Goal: Information Seeking & Learning: Learn about a topic

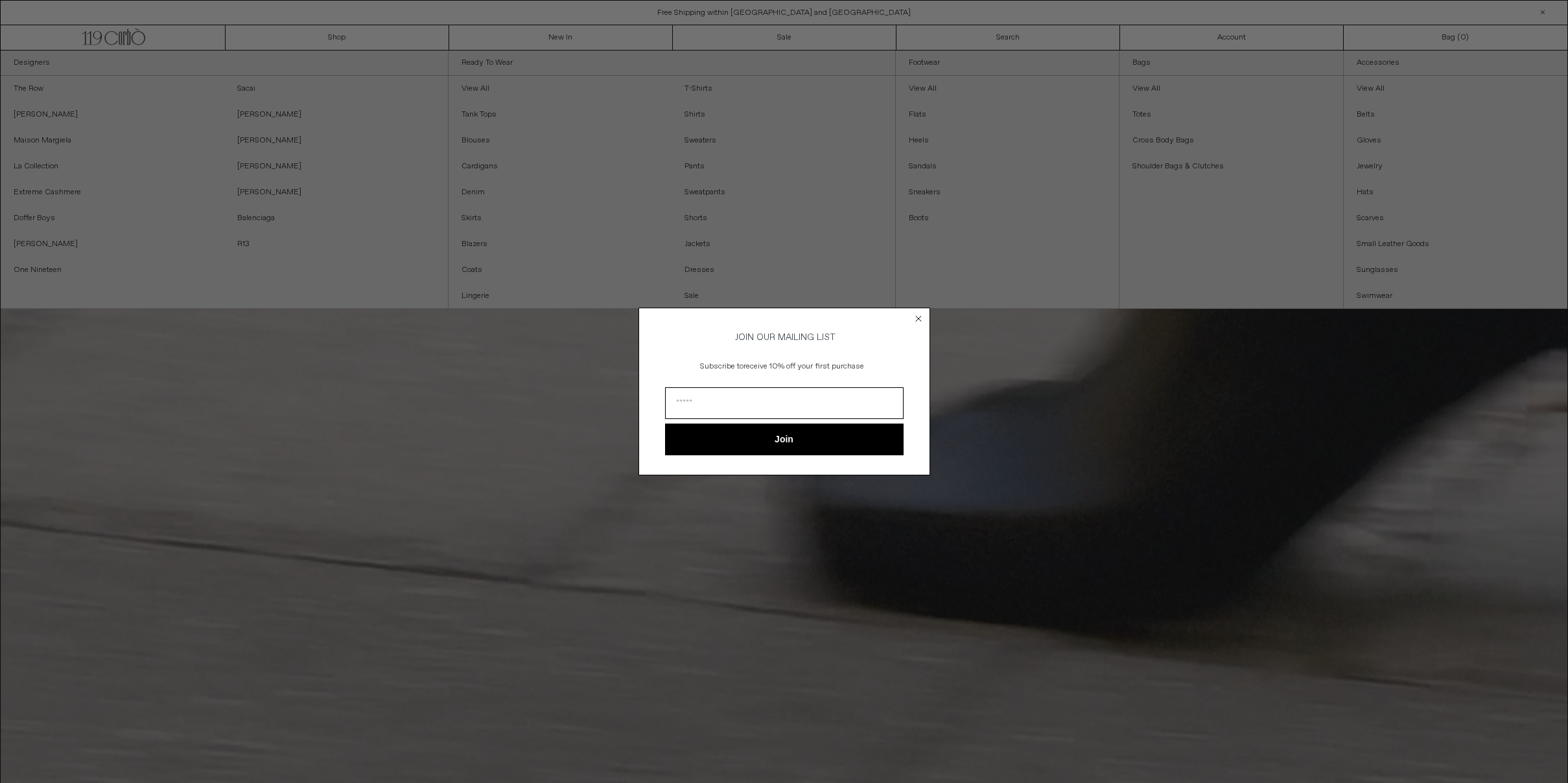
click at [919, 316] on icon "Close dialog" at bounding box center [919, 319] width 5 height 5
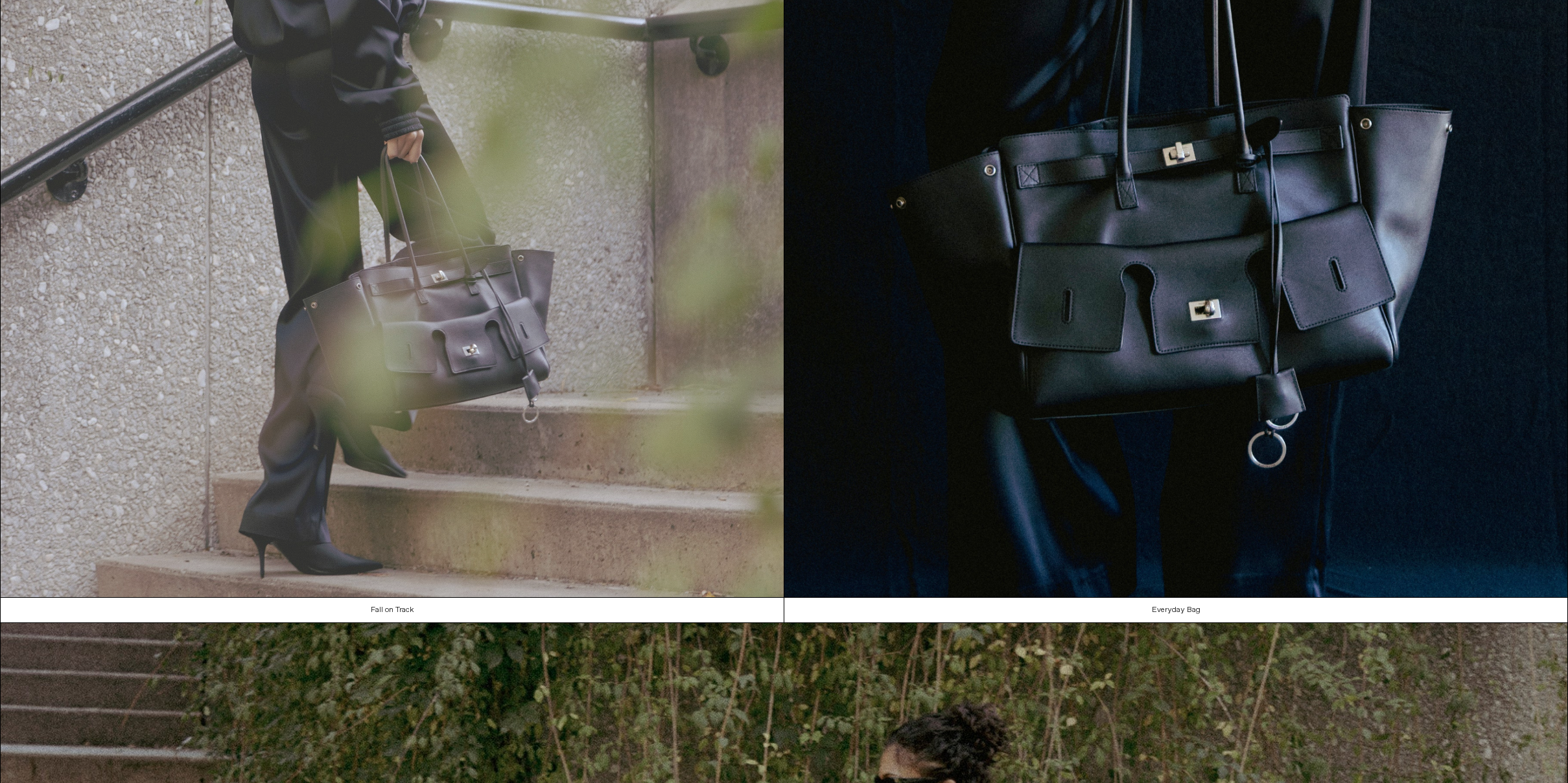
scroll to position [1251, 0]
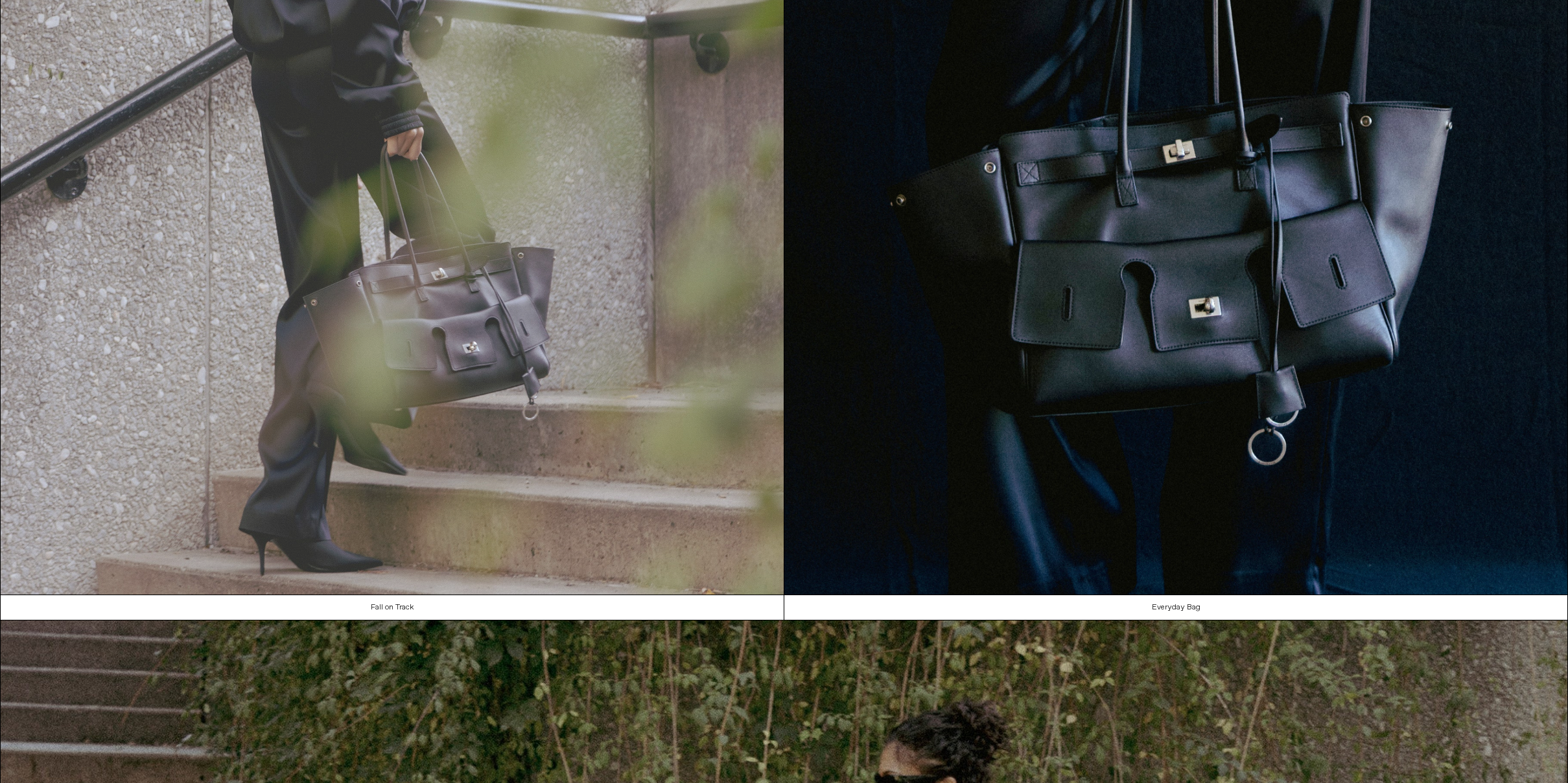
click at [332, 166] on img at bounding box center [392, 104] width 783 height 983
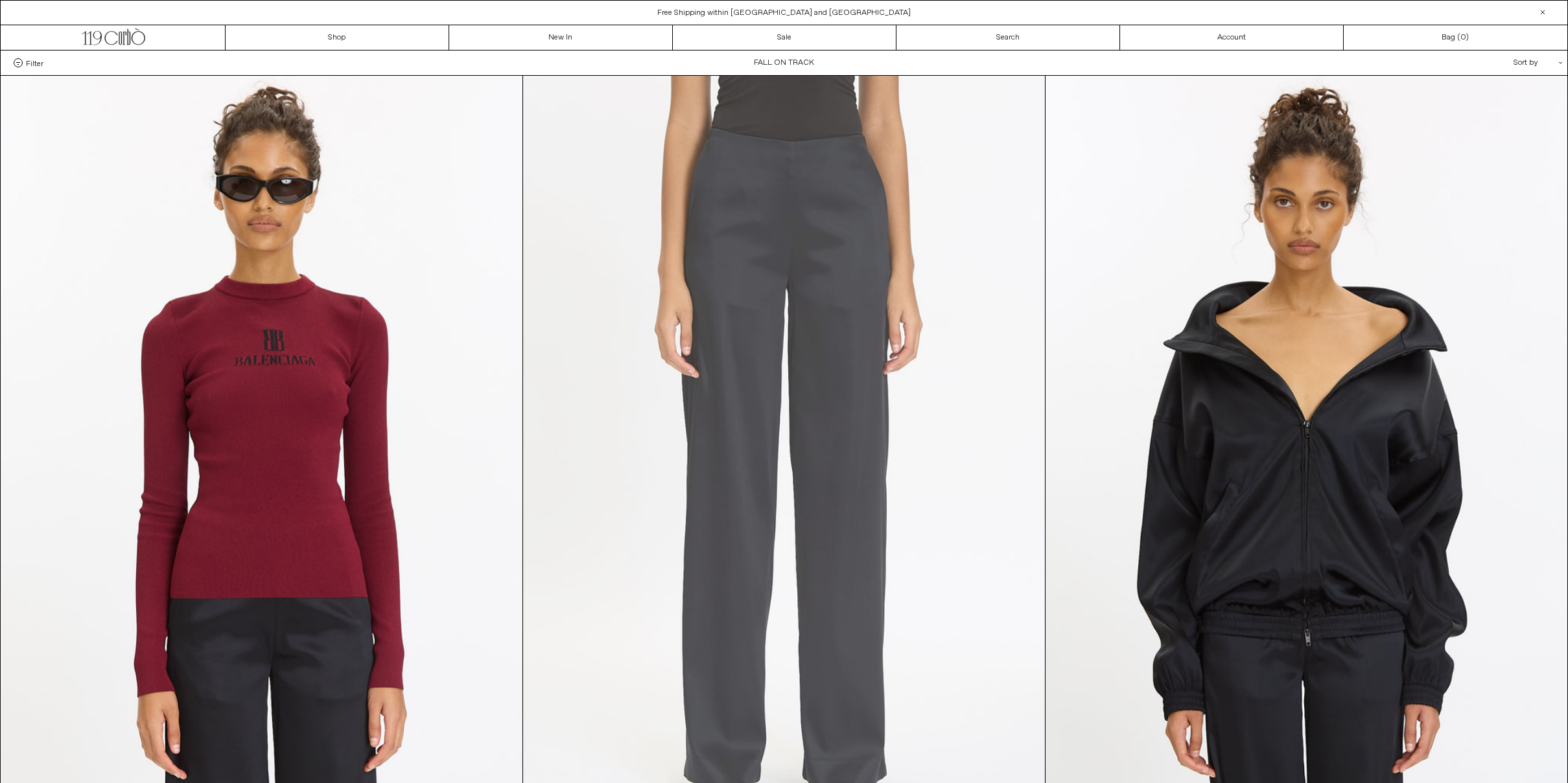
scroll to position [56, 0]
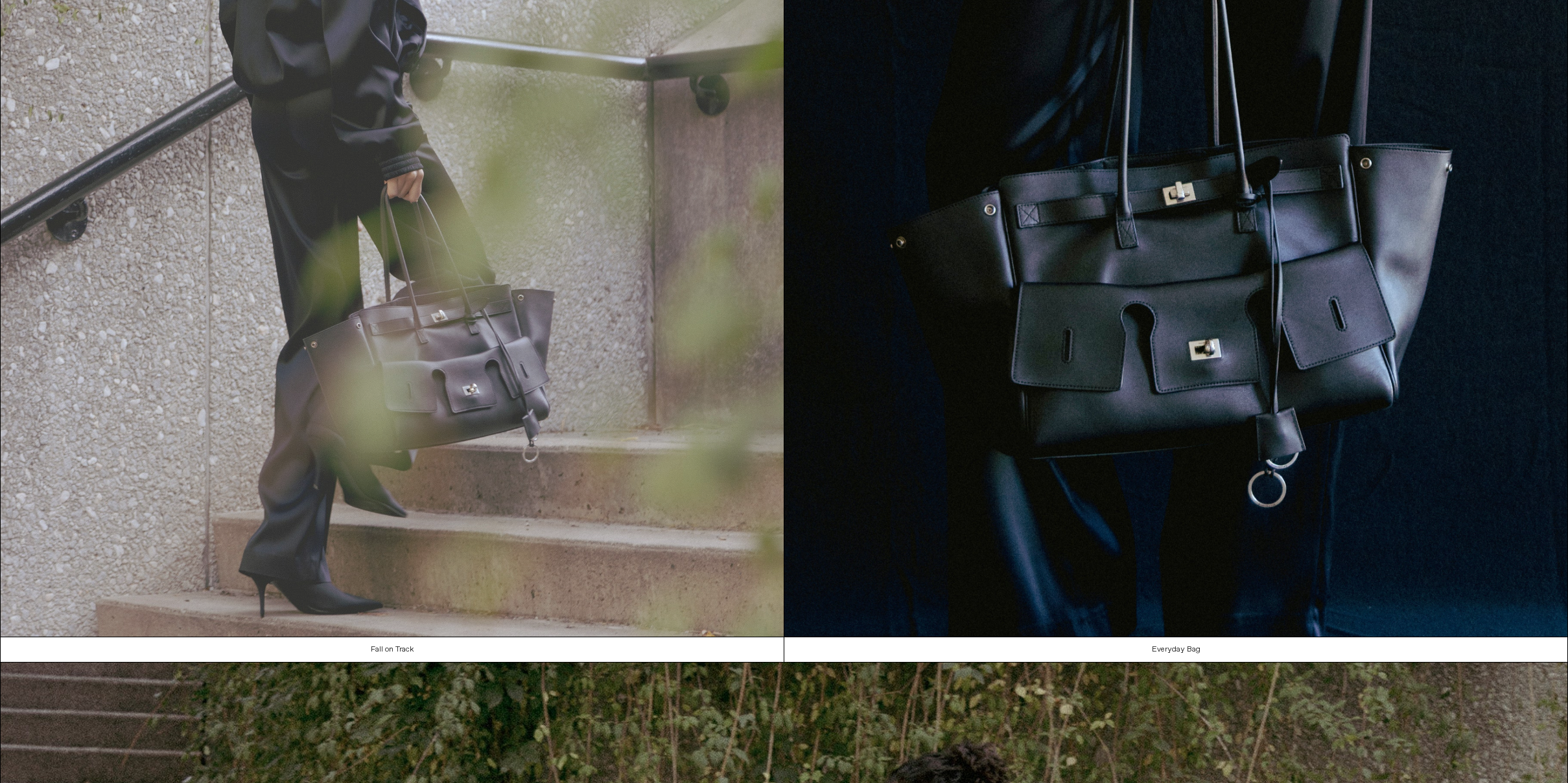
scroll to position [1292, 0]
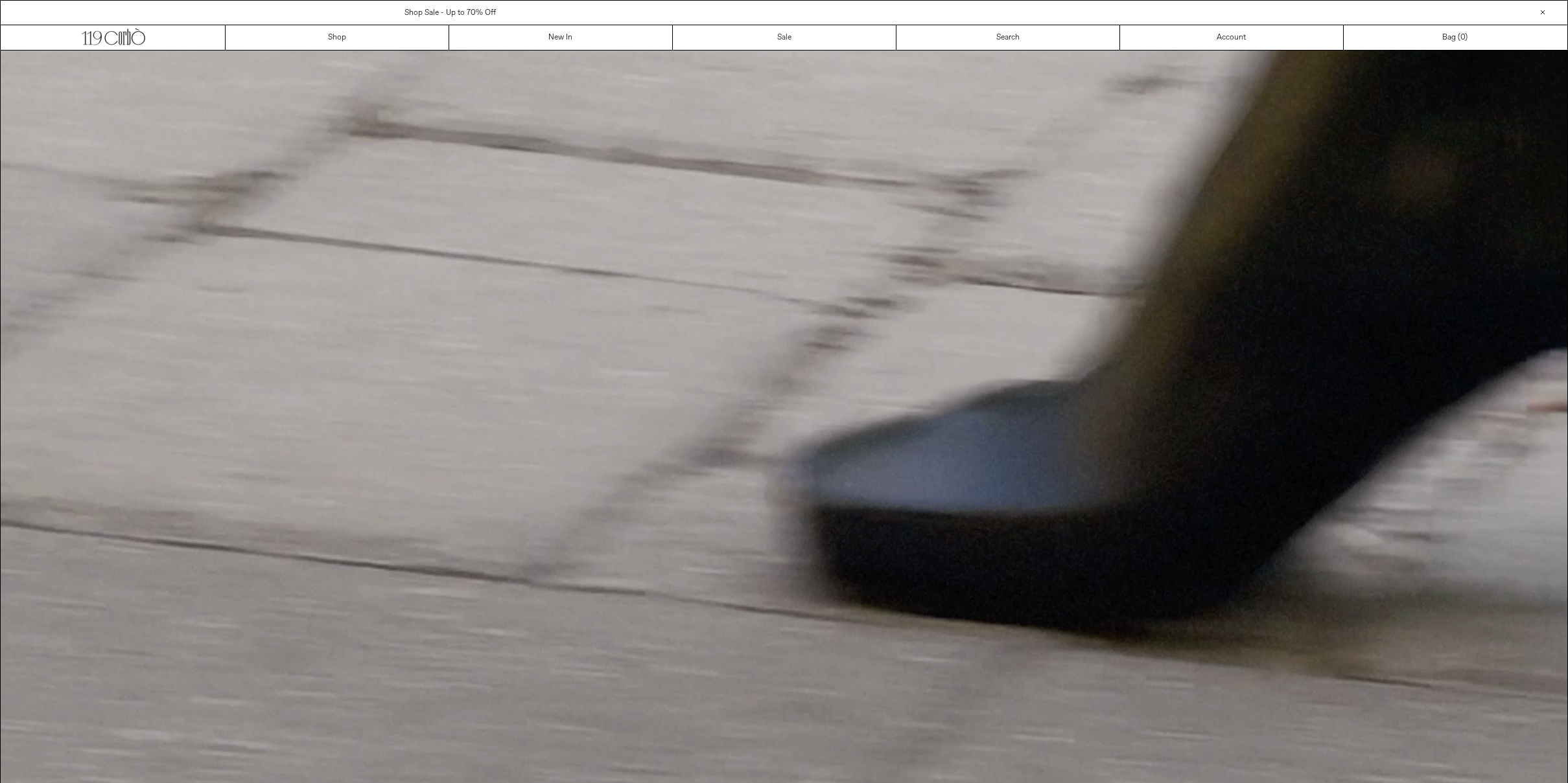
scroll to position [1292, 0]
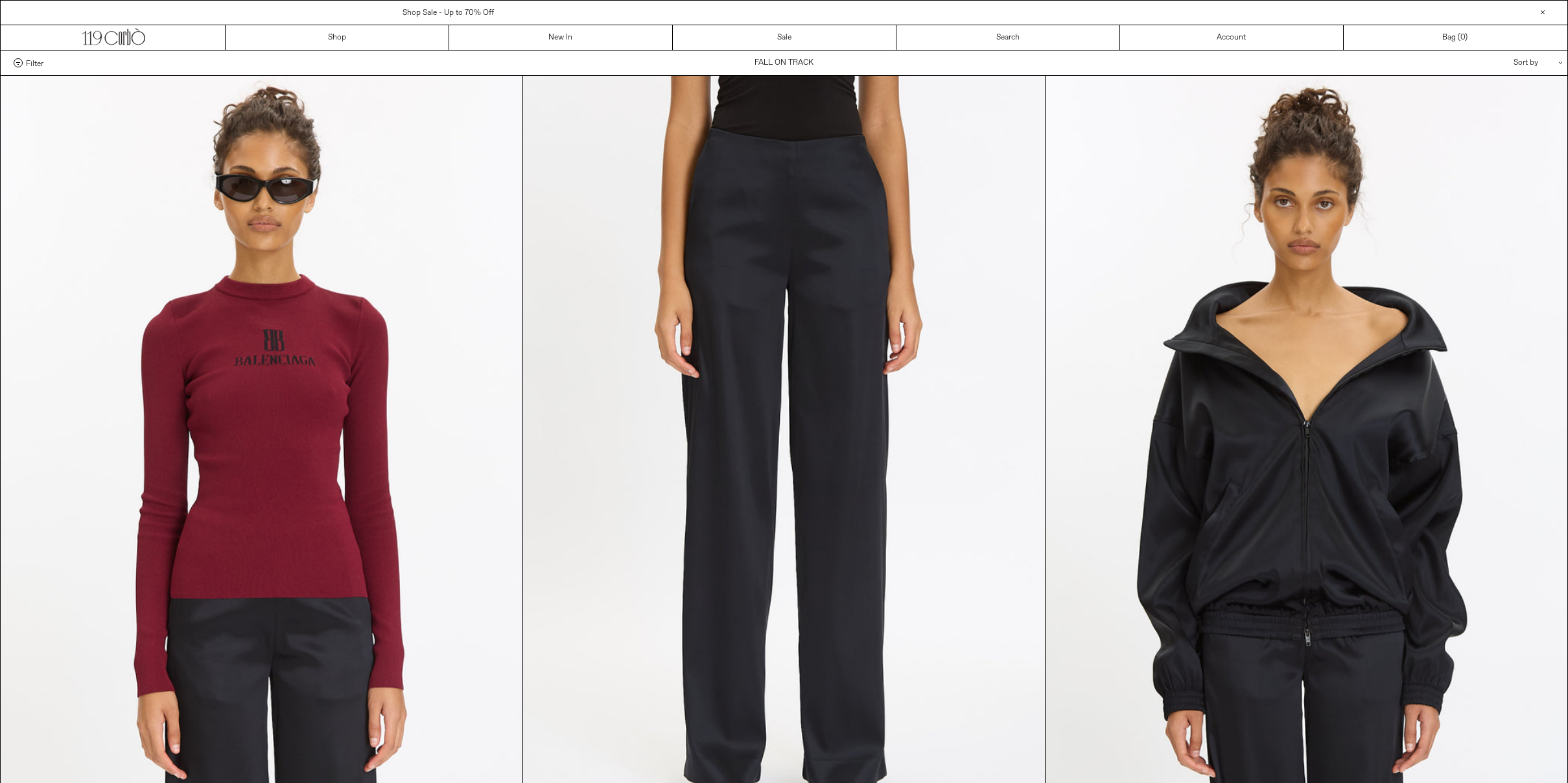
scroll to position [56, 0]
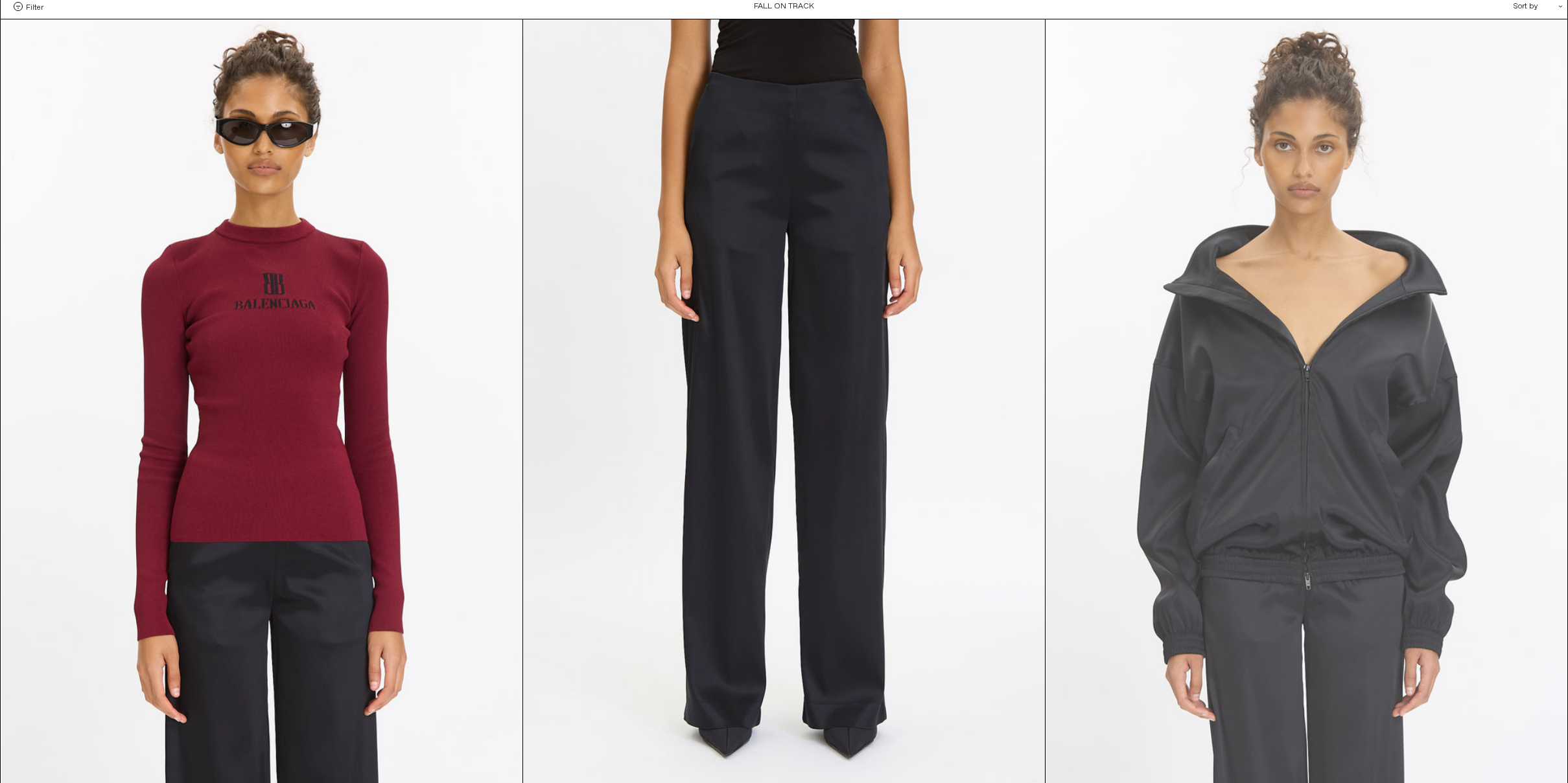
click at [1324, 367] on at bounding box center [1306, 410] width 522 height 782
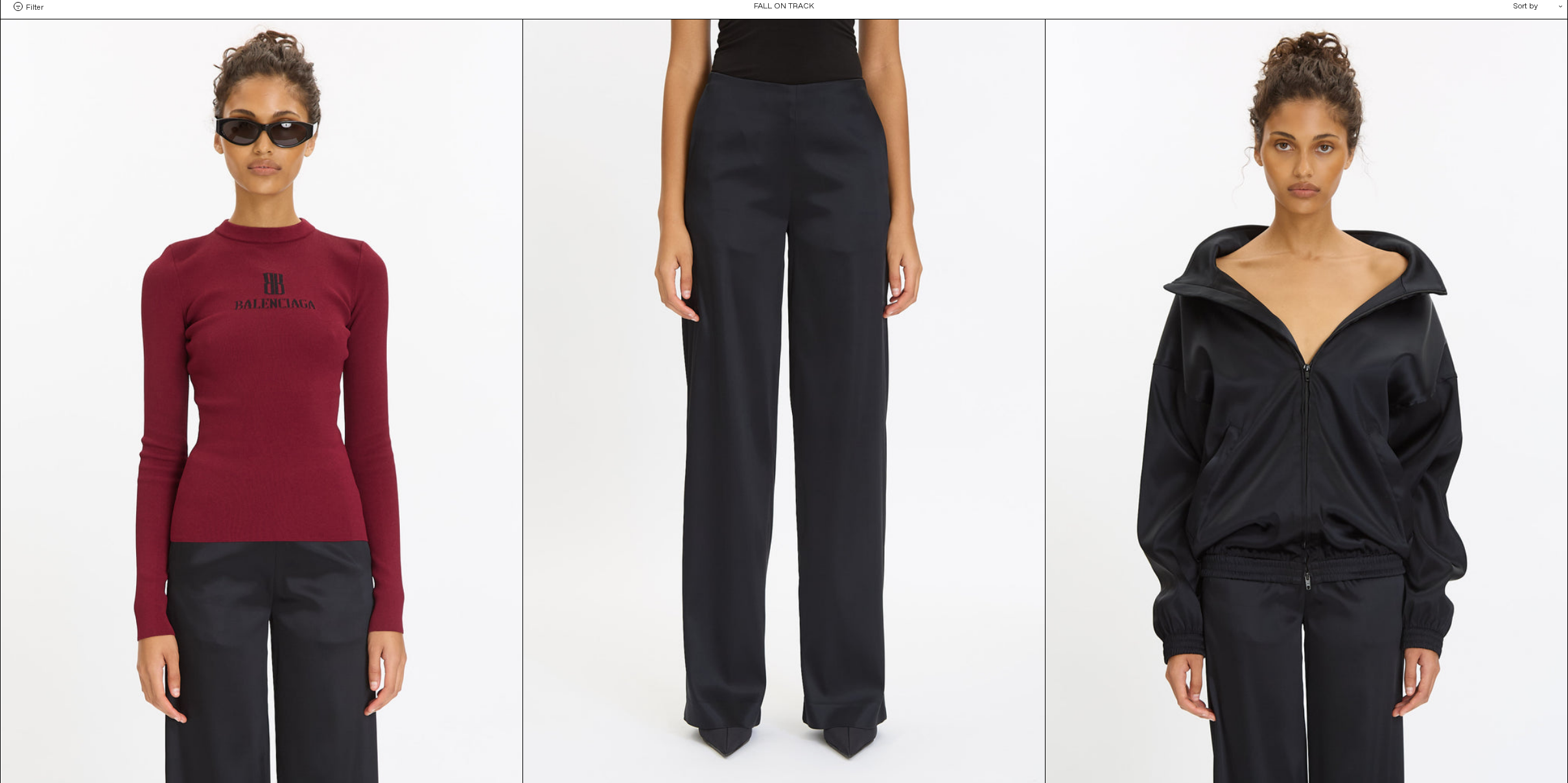
scroll to position [54, 0]
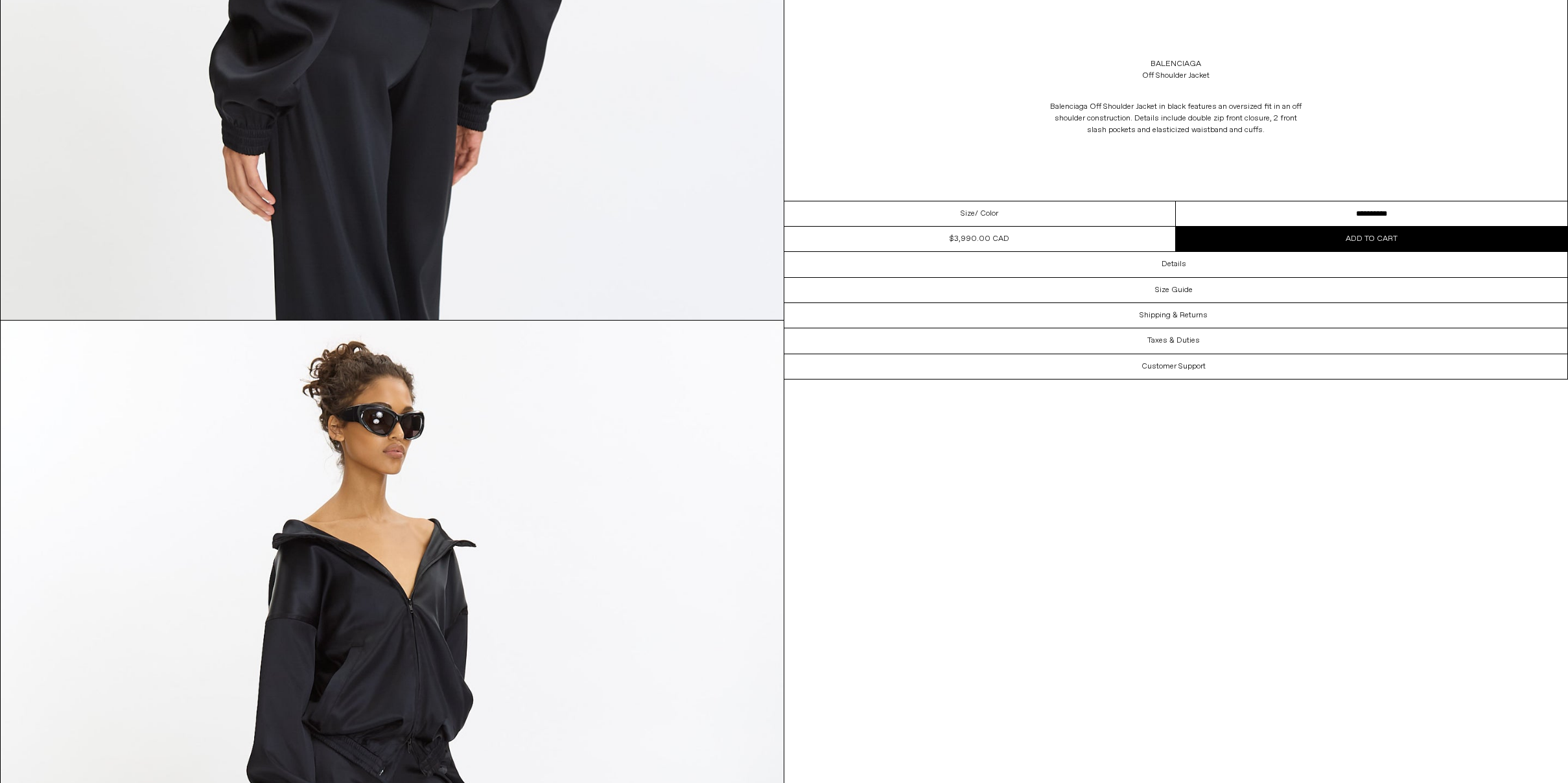
scroll to position [3666, 0]
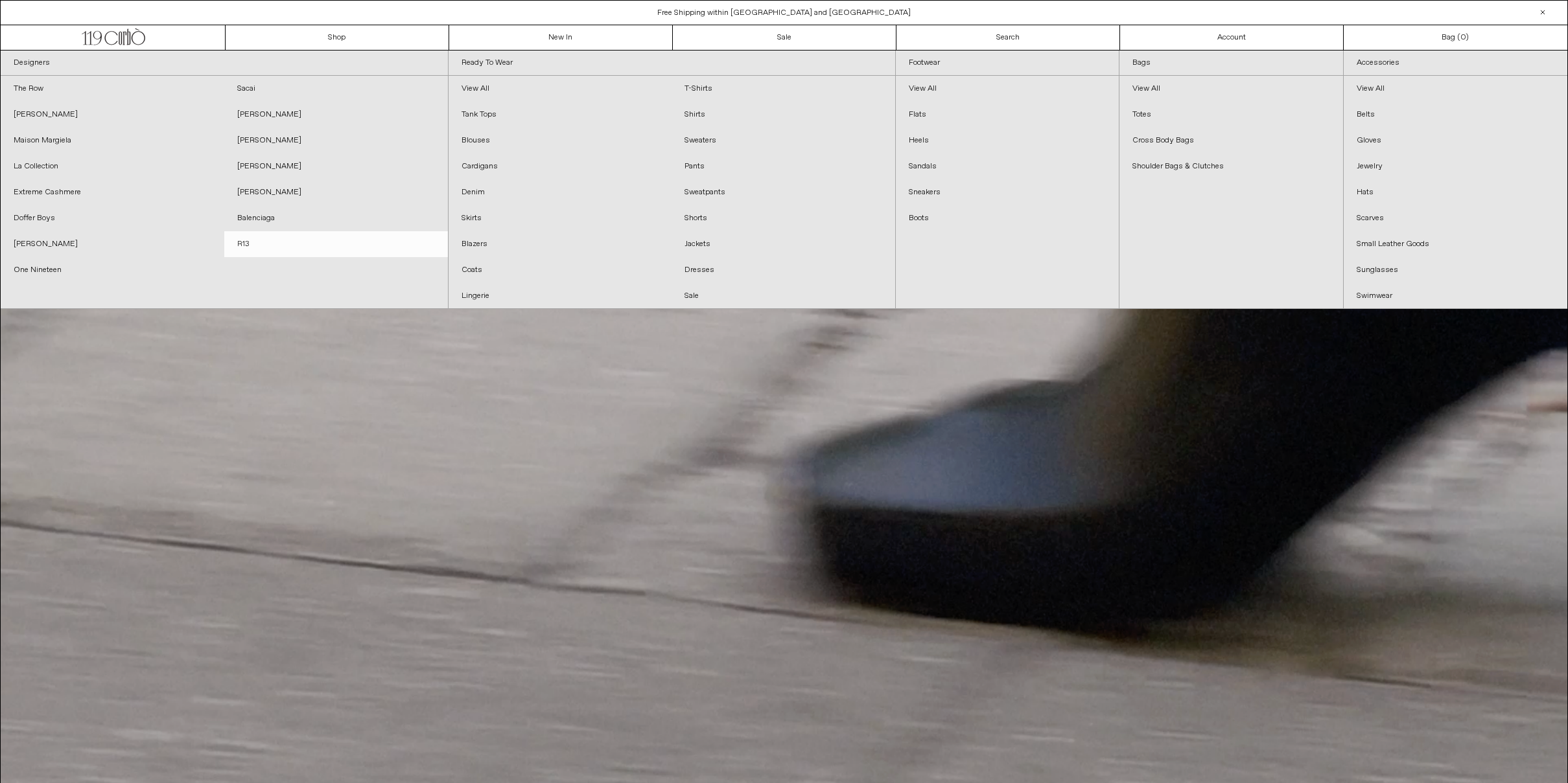
click at [249, 246] on link "R13" at bounding box center [336, 244] width 224 height 26
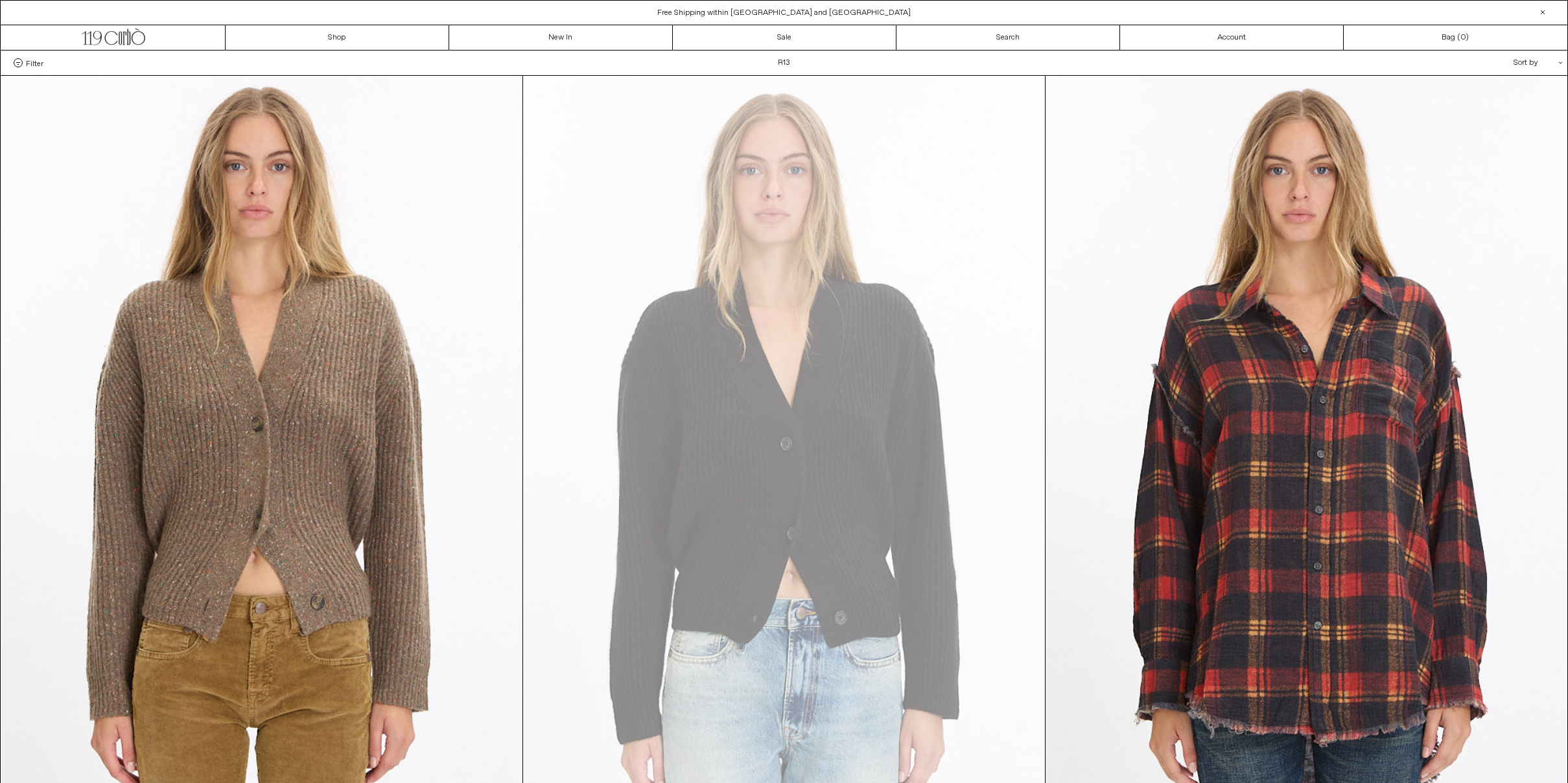
click at [1541, 61] on div "Sort by .cls-1{fill:#231f20}" at bounding box center [1496, 63] width 116 height 25
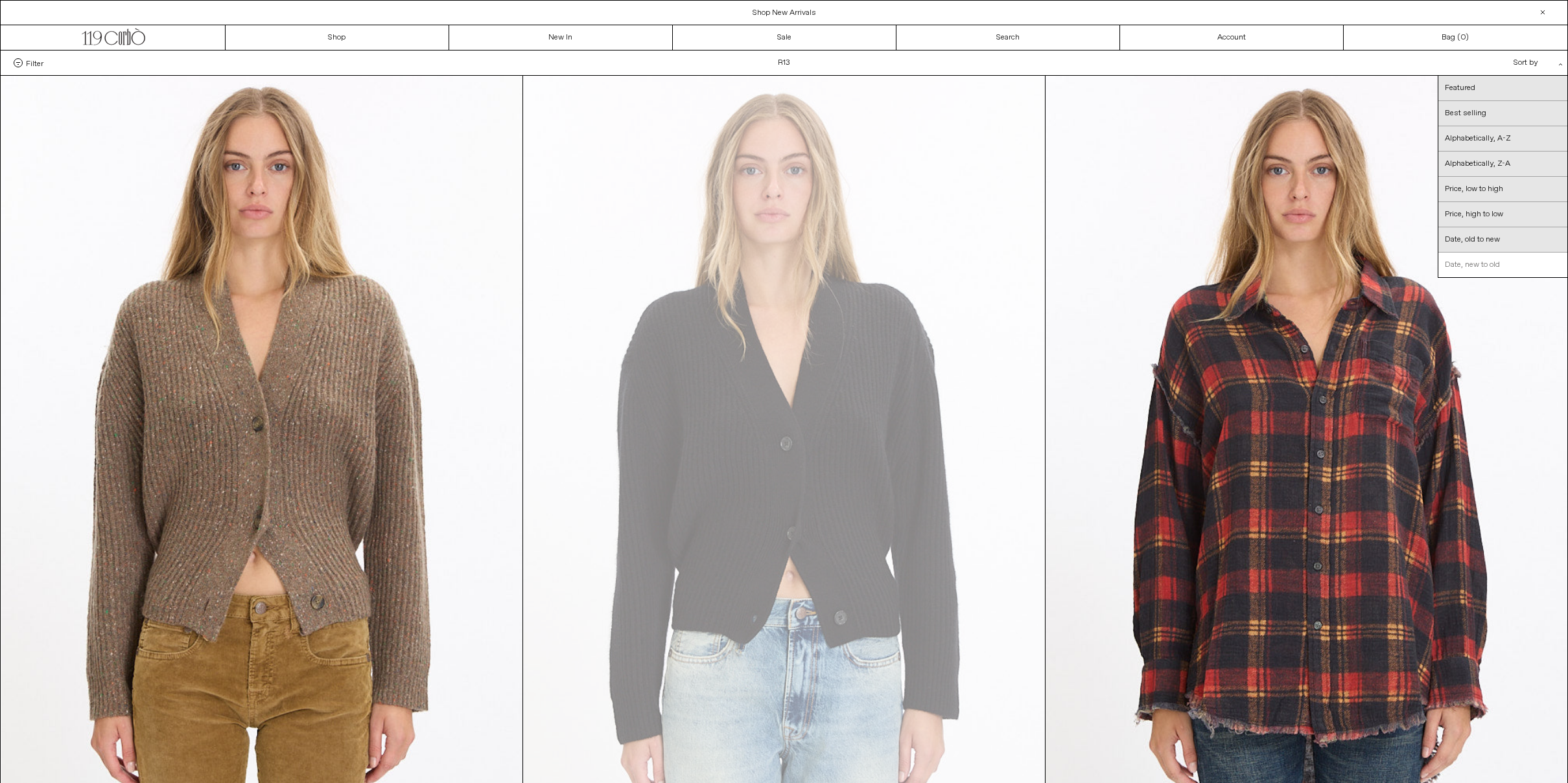
click at [1516, 268] on link "Date, new to old" at bounding box center [1502, 265] width 129 height 25
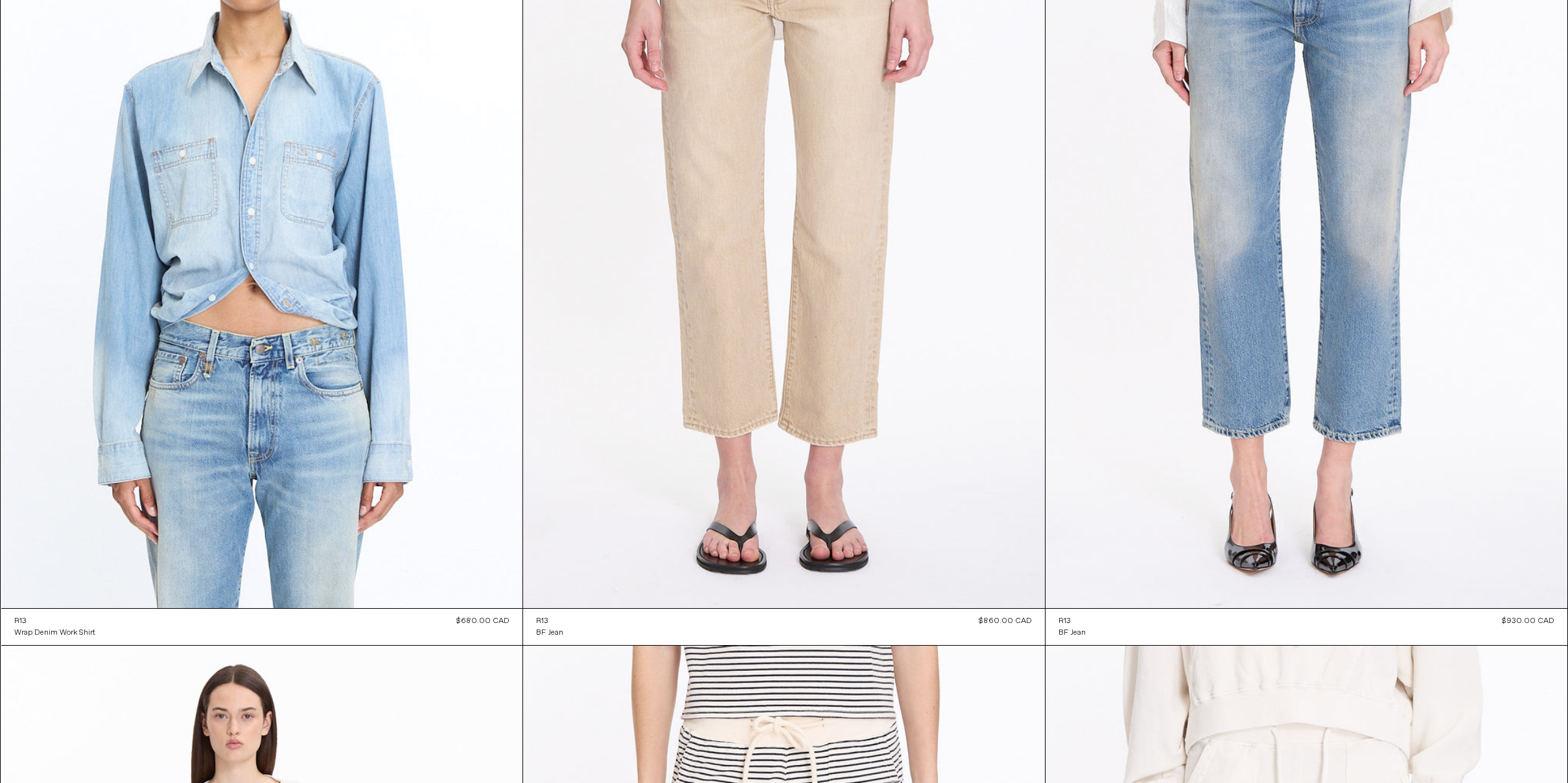
scroll to position [5174, 0]
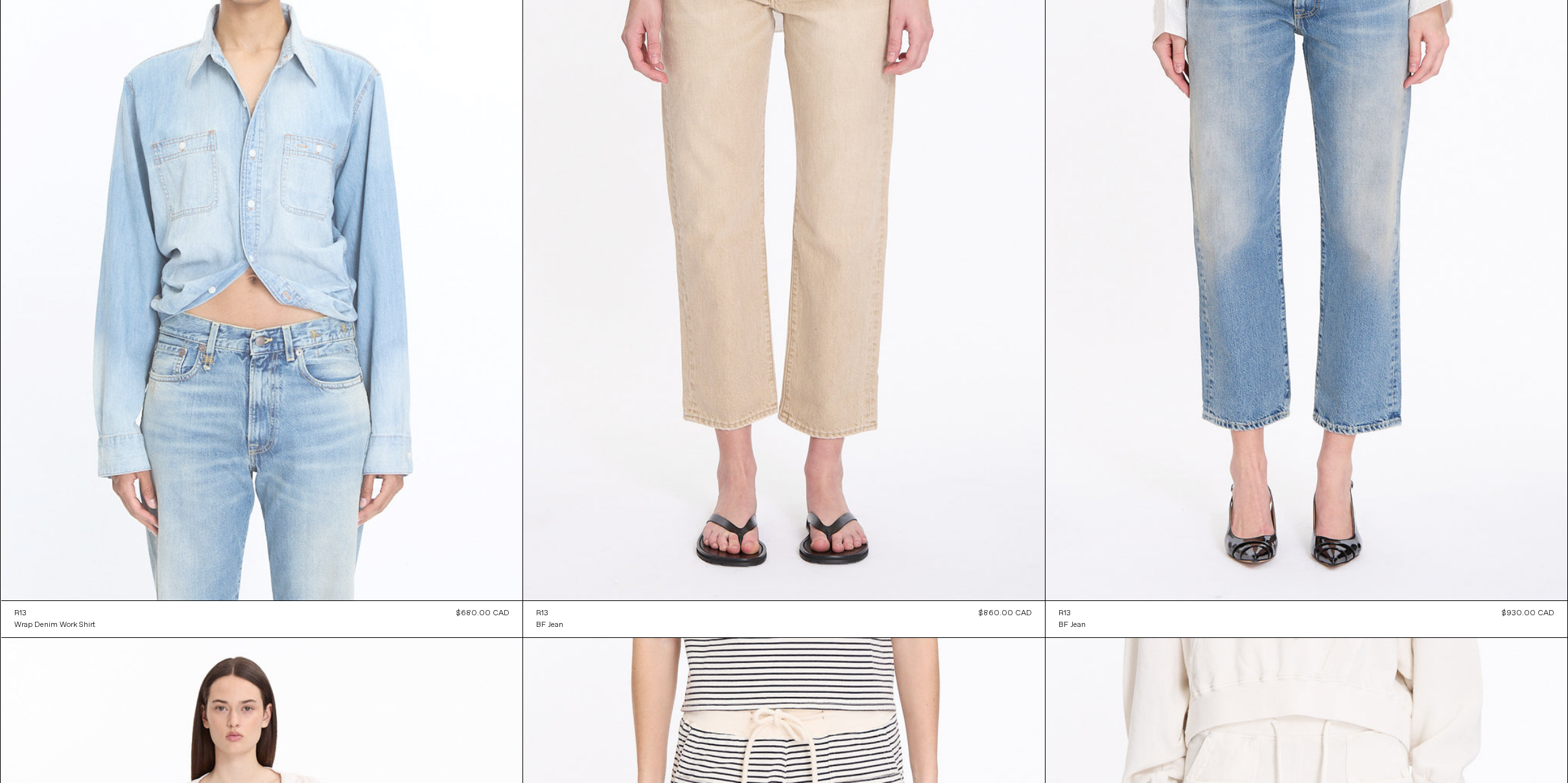
click at [214, 196] on at bounding box center [262, 209] width 522 height 782
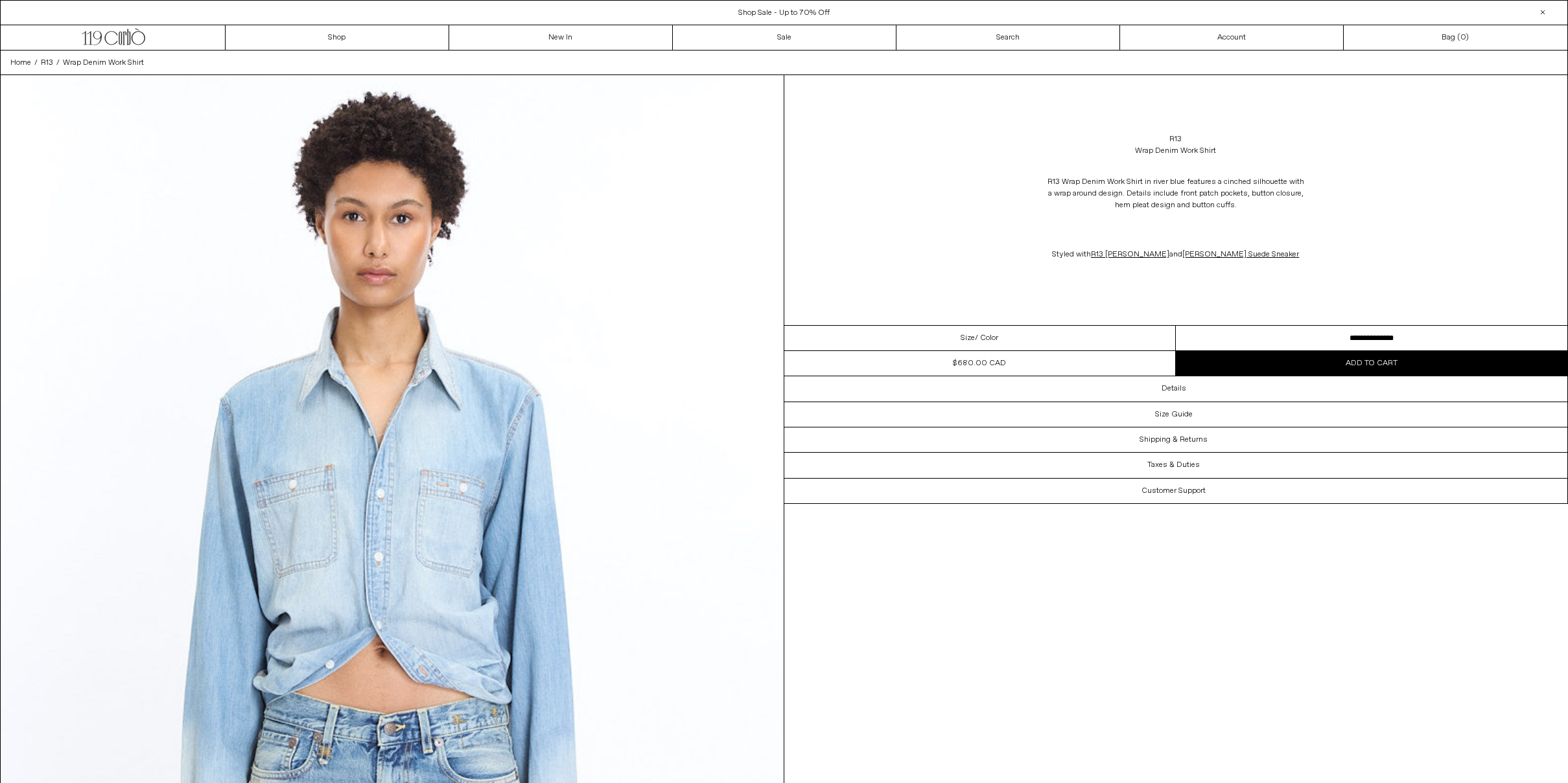
click at [1309, 333] on select "**********" at bounding box center [1371, 339] width 392 height 25
select select "**********"
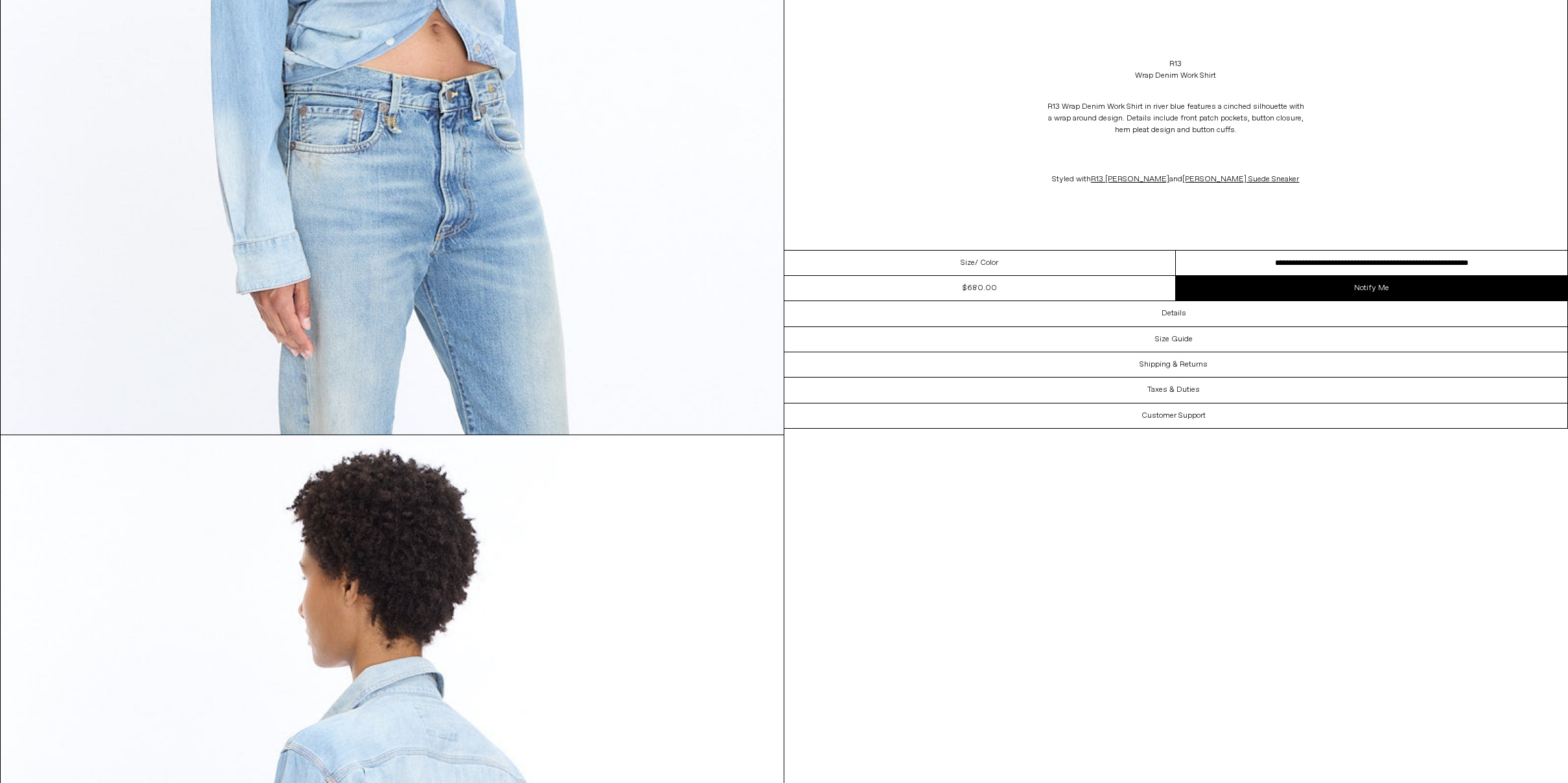
scroll to position [1599, 0]
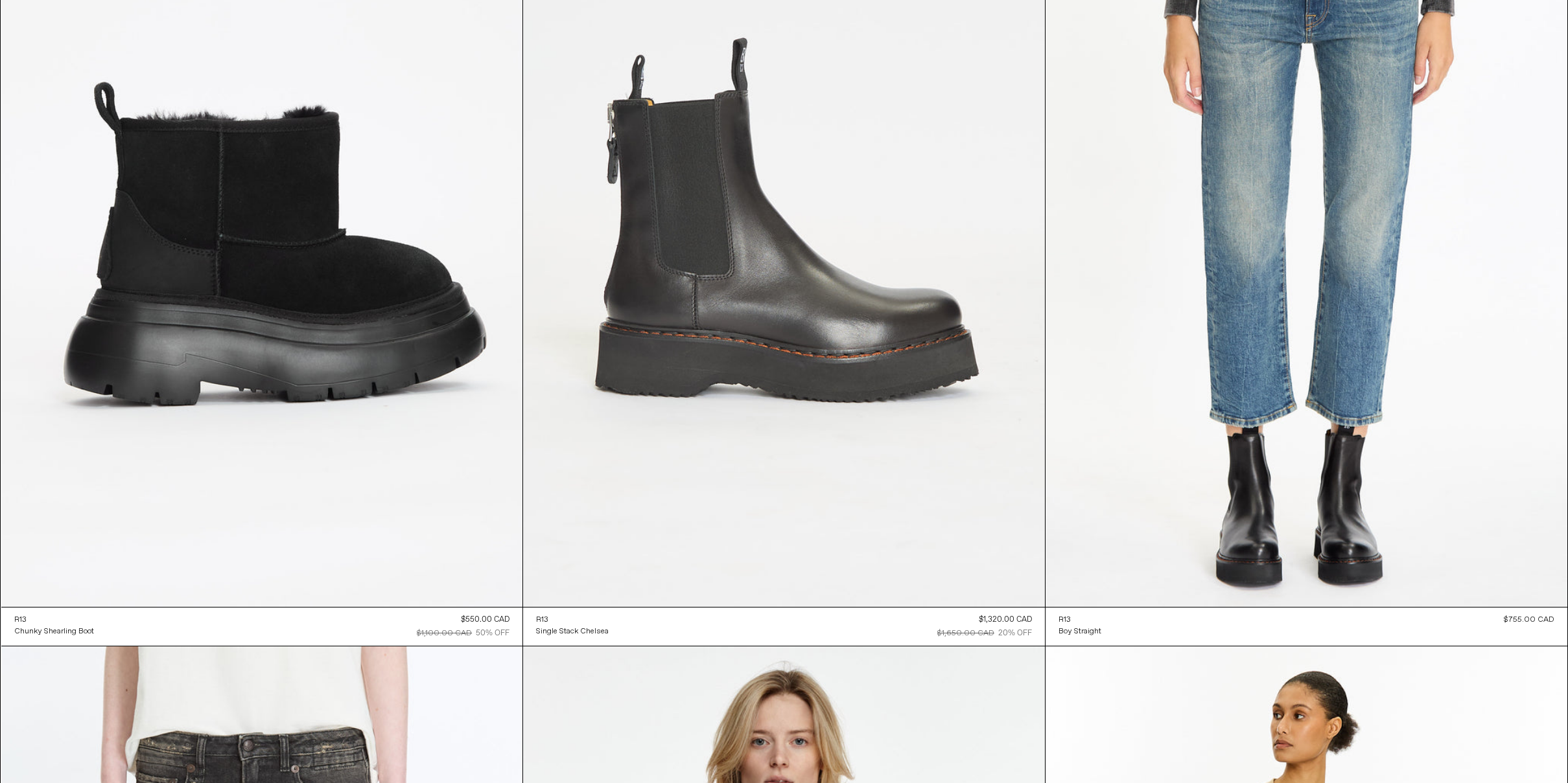
scroll to position [8453, 0]
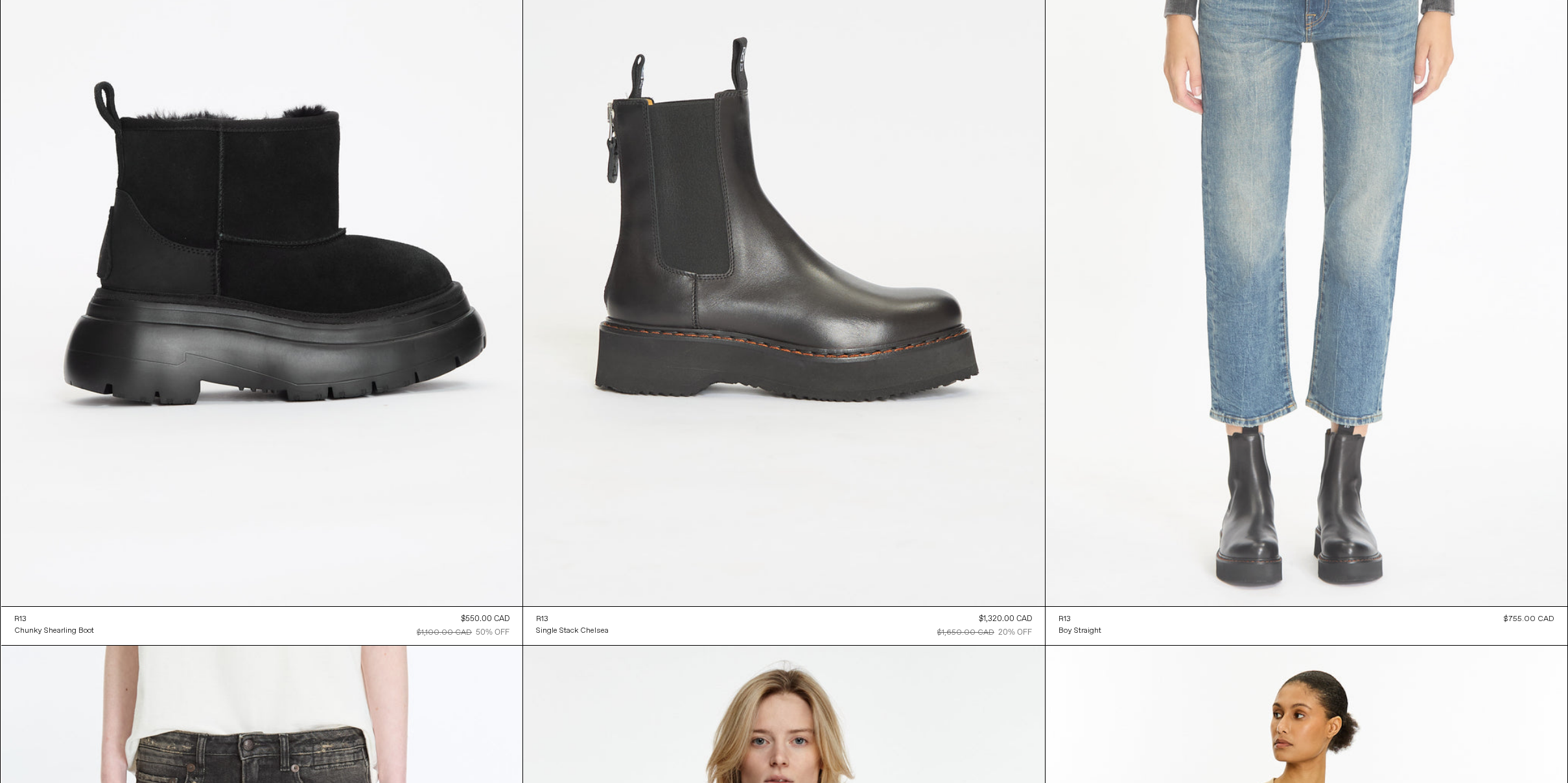
click at [1241, 288] on at bounding box center [1306, 215] width 522 height 782
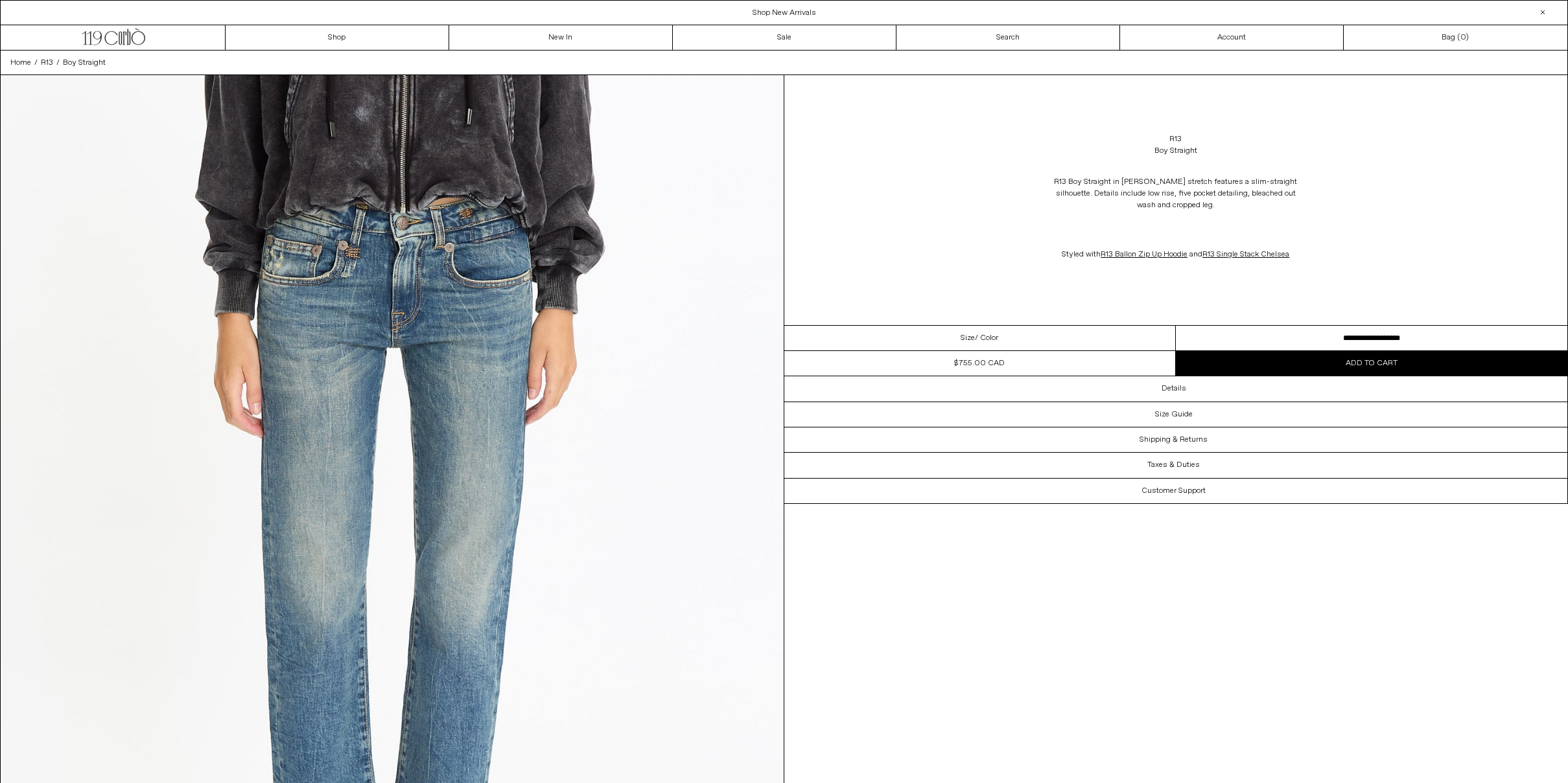
click at [1374, 326] on select "**********" at bounding box center [1371, 339] width 392 height 25
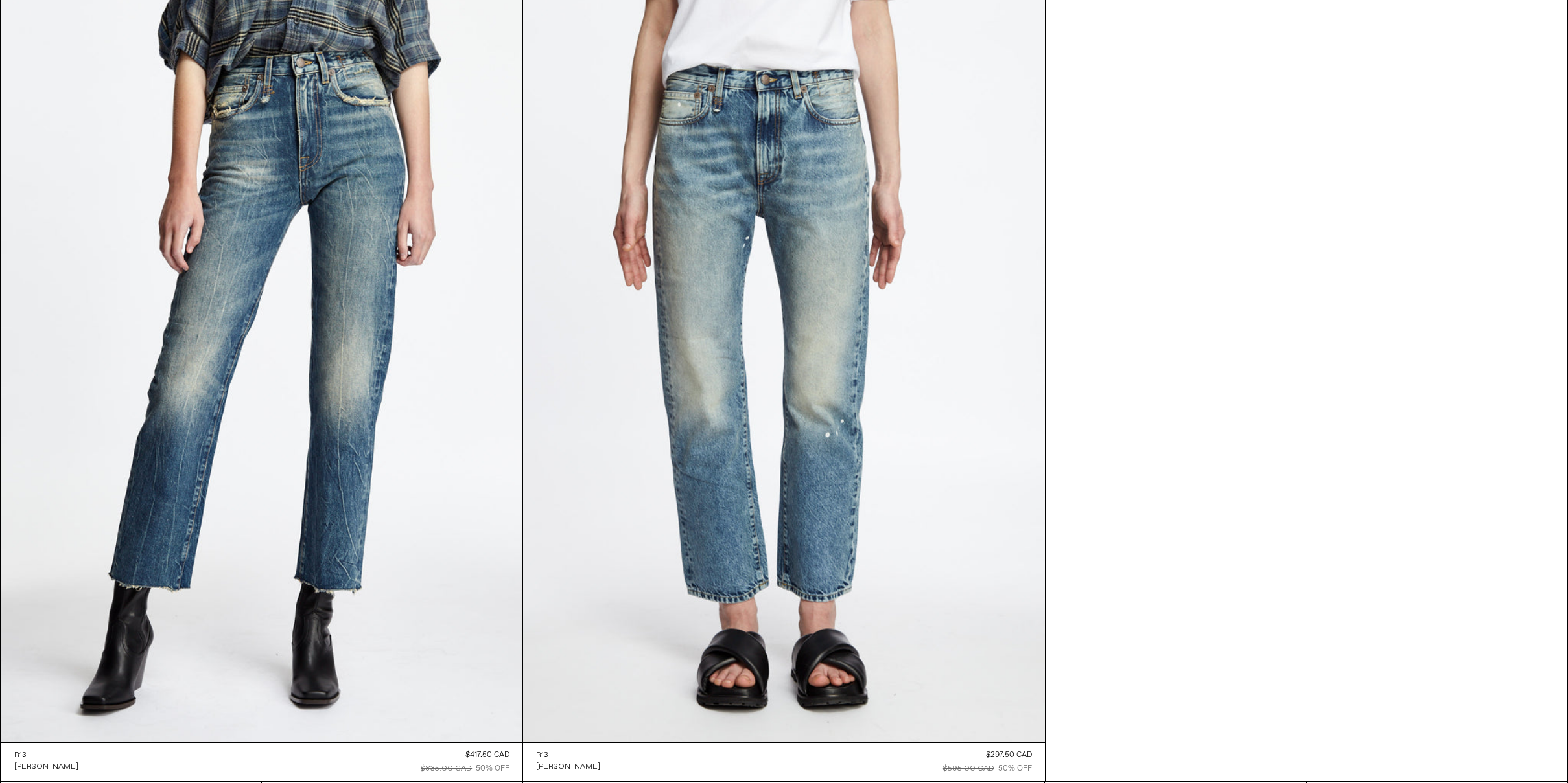
scroll to position [12472, 0]
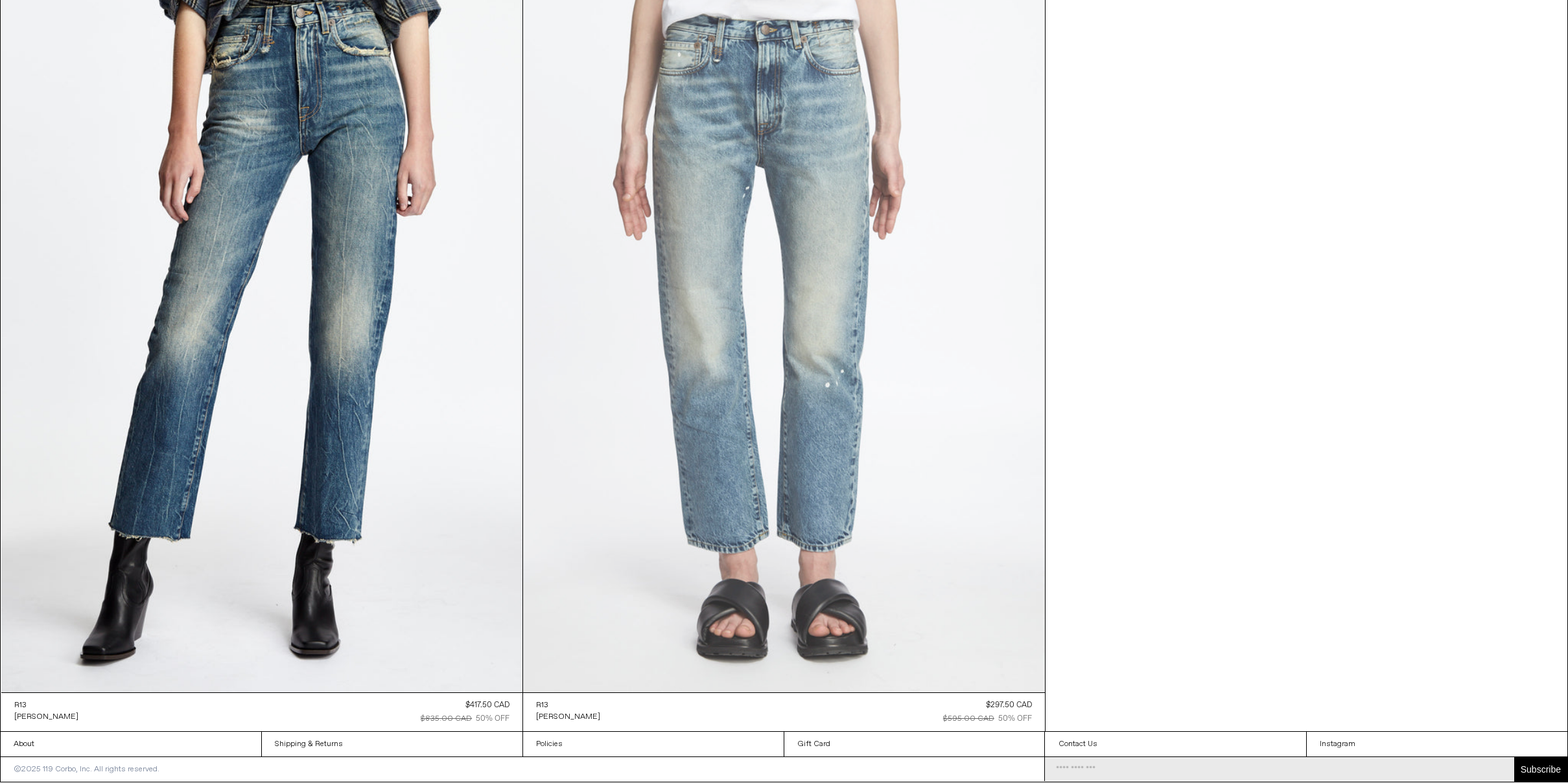
click at [834, 323] on at bounding box center [783, 301] width 522 height 782
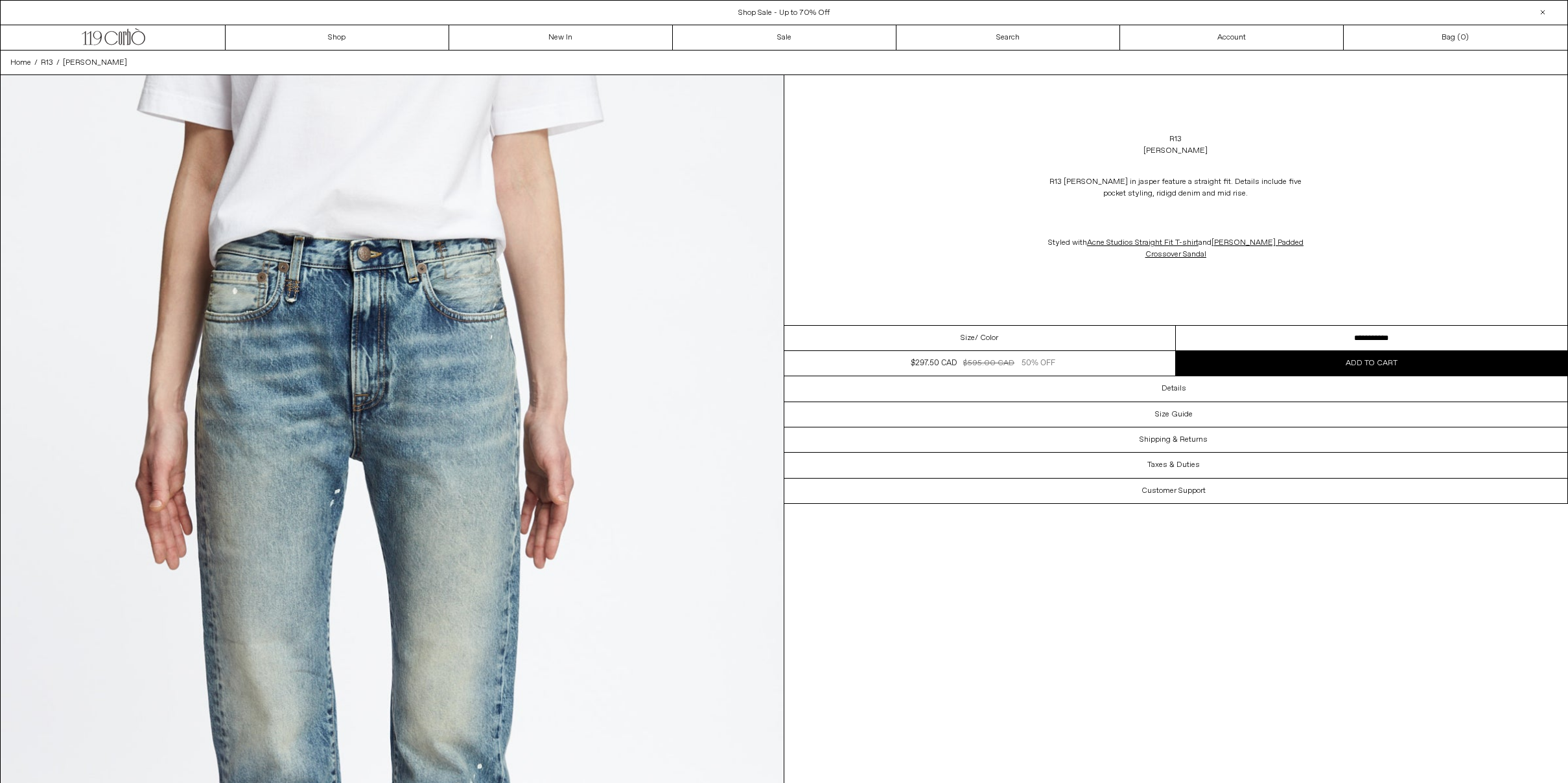
click at [1356, 338] on select "**********" at bounding box center [1371, 339] width 392 height 25
